Goal: Complete application form: Complete application form

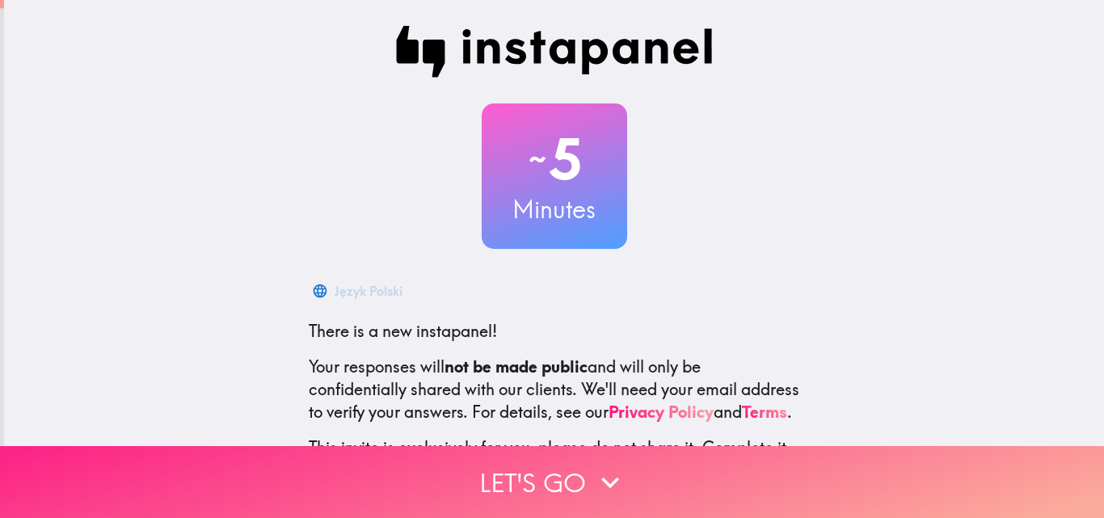
click at [530, 482] on button "Let's go" at bounding box center [552, 482] width 1104 height 72
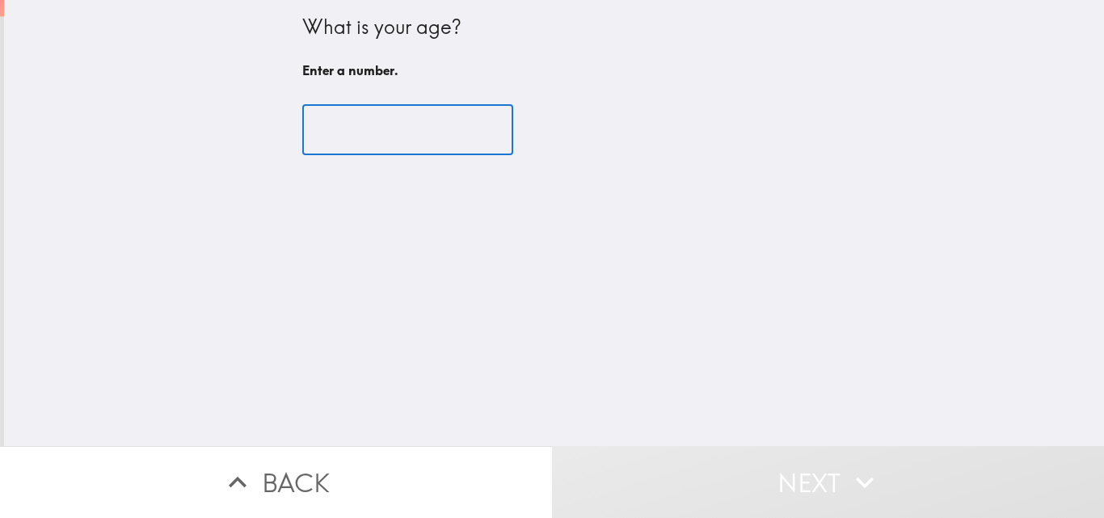
click at [390, 131] on input "number" at bounding box center [407, 130] width 211 height 50
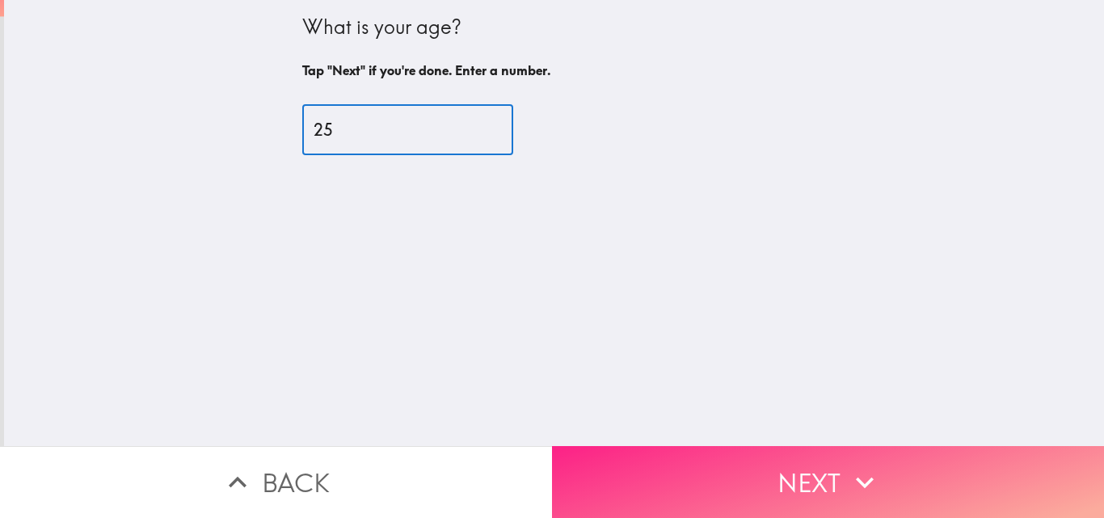
type input "25"
click at [743, 446] on button "Next" at bounding box center [828, 482] width 552 height 72
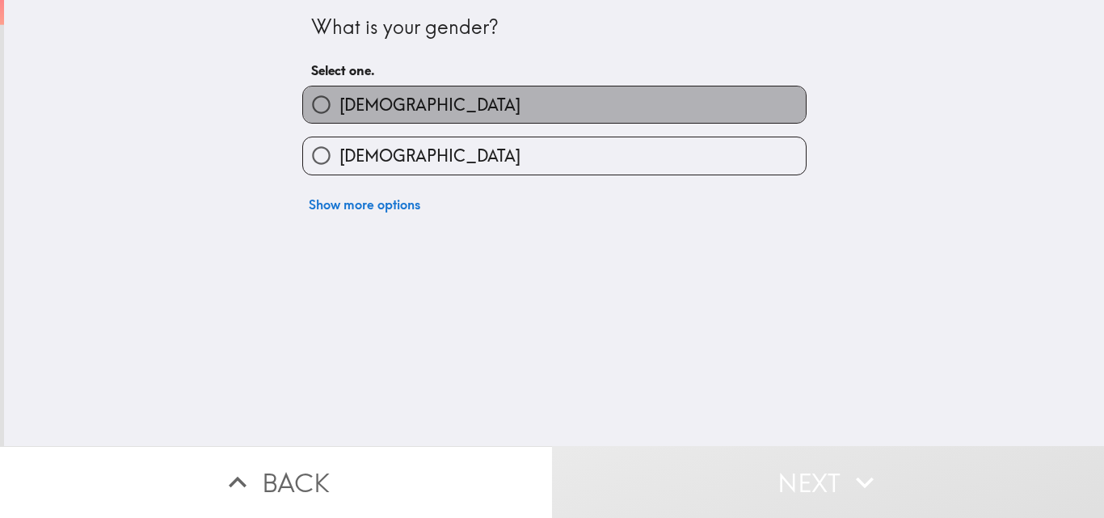
click at [453, 120] on label "[DEMOGRAPHIC_DATA]" at bounding box center [554, 104] width 503 height 36
click at [339, 120] on input "[DEMOGRAPHIC_DATA]" at bounding box center [321, 104] width 36 height 36
radio input "true"
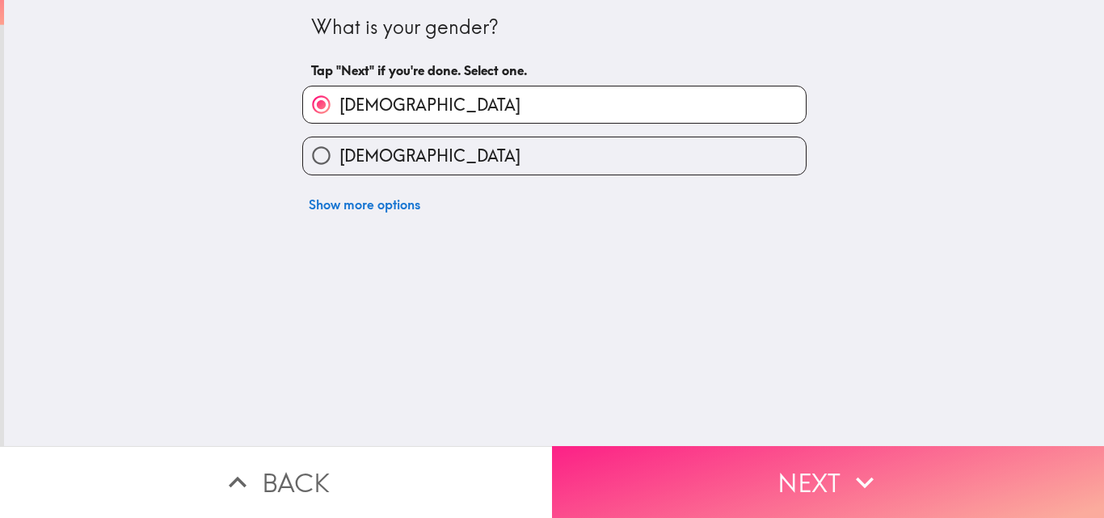
click at [722, 447] on button "Next" at bounding box center [828, 482] width 552 height 72
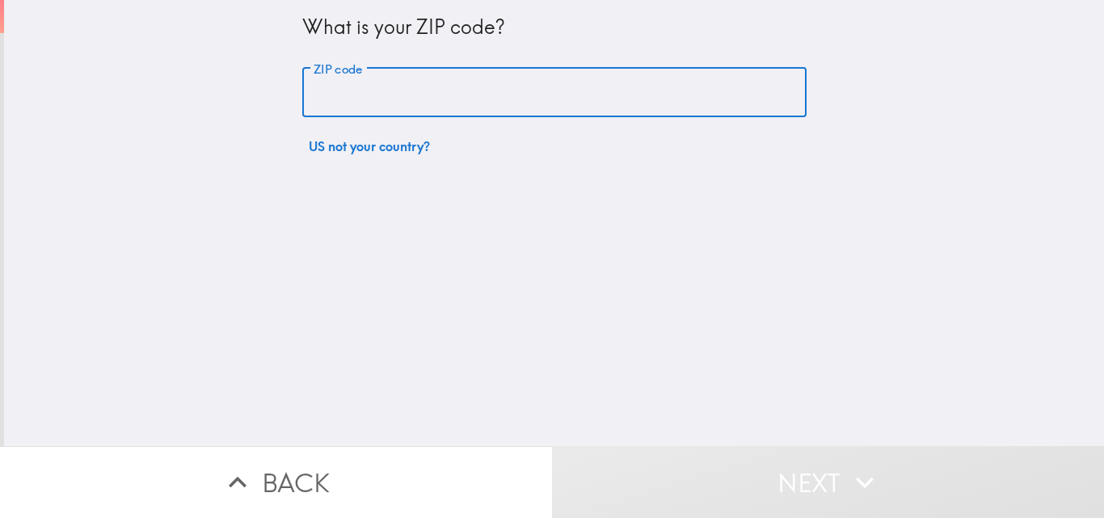
click at [388, 98] on input "ZIP code" at bounding box center [554, 93] width 504 height 50
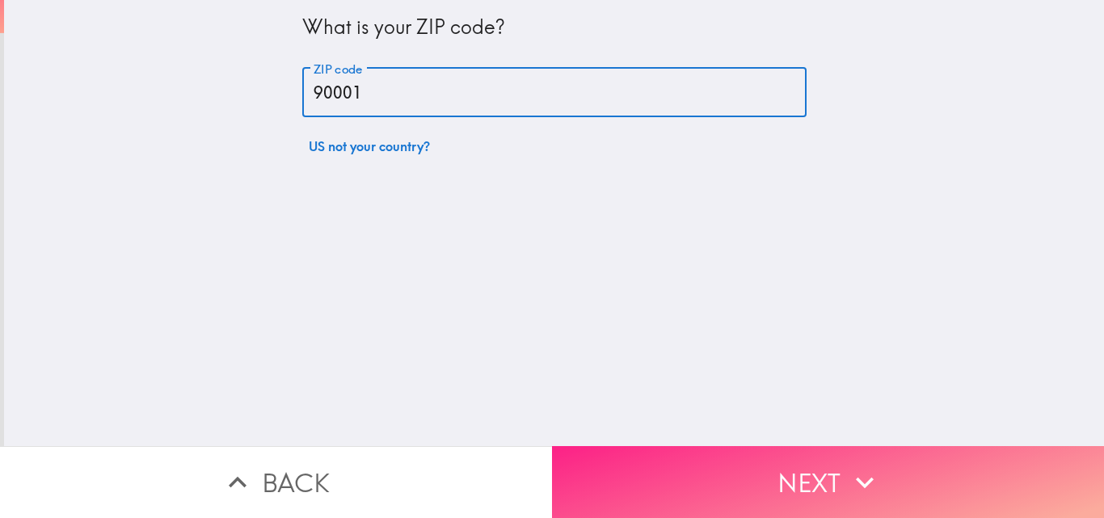
type input "90001"
click at [764, 480] on button "Next" at bounding box center [828, 482] width 552 height 72
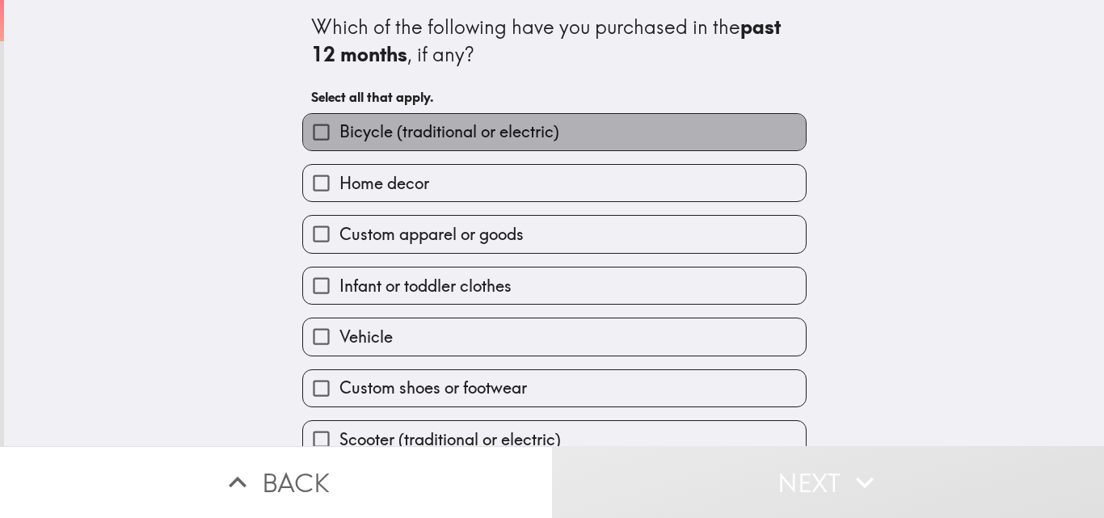
click at [390, 128] on span "Bicycle (traditional or electric)" at bounding box center [449, 131] width 220 height 23
click at [339, 128] on input "Bicycle (traditional or electric)" at bounding box center [321, 132] width 36 height 36
checkbox input "true"
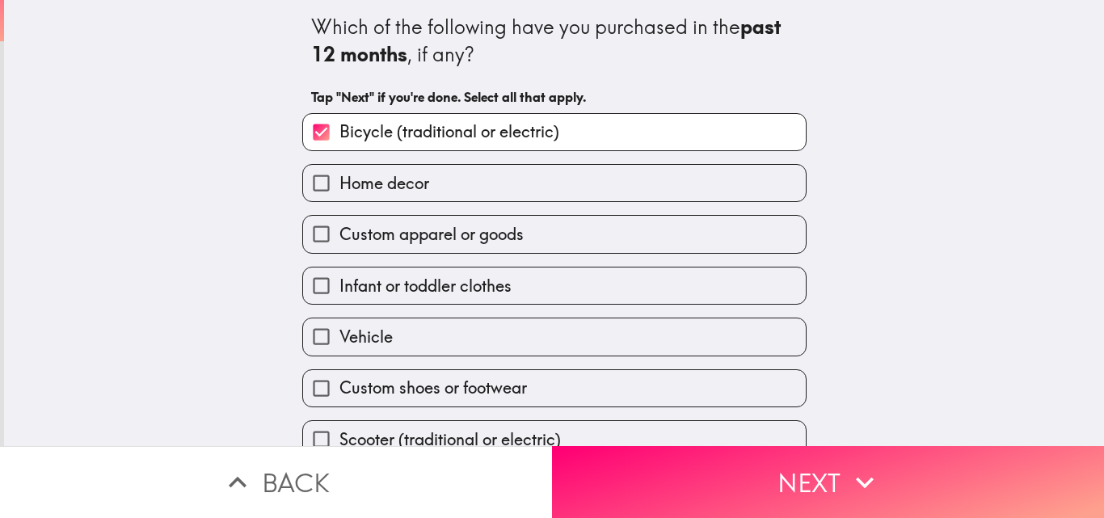
scroll to position [76, 0]
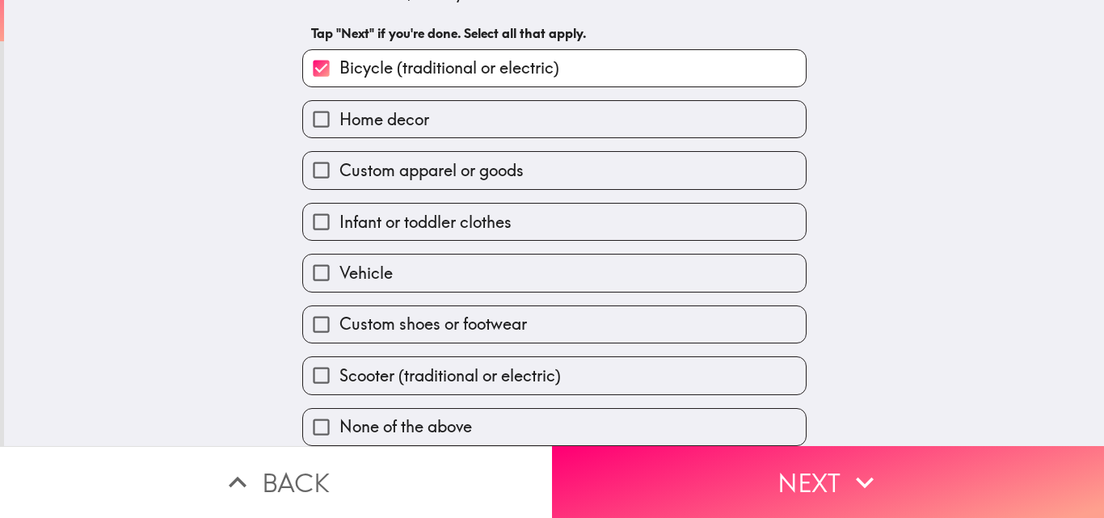
click at [401, 116] on span "Home decor" at bounding box center [384, 119] width 90 height 23
click at [339, 116] on input "Home decor" at bounding box center [321, 119] width 36 height 36
checkbox input "true"
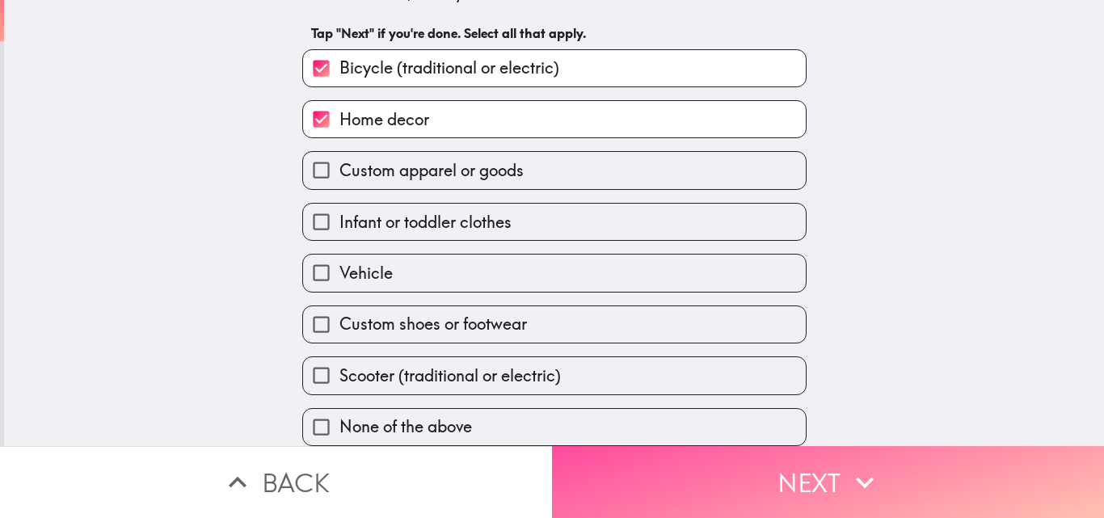
click at [653, 465] on button "Next" at bounding box center [828, 482] width 552 height 72
